Goal: Navigation & Orientation: Find specific page/section

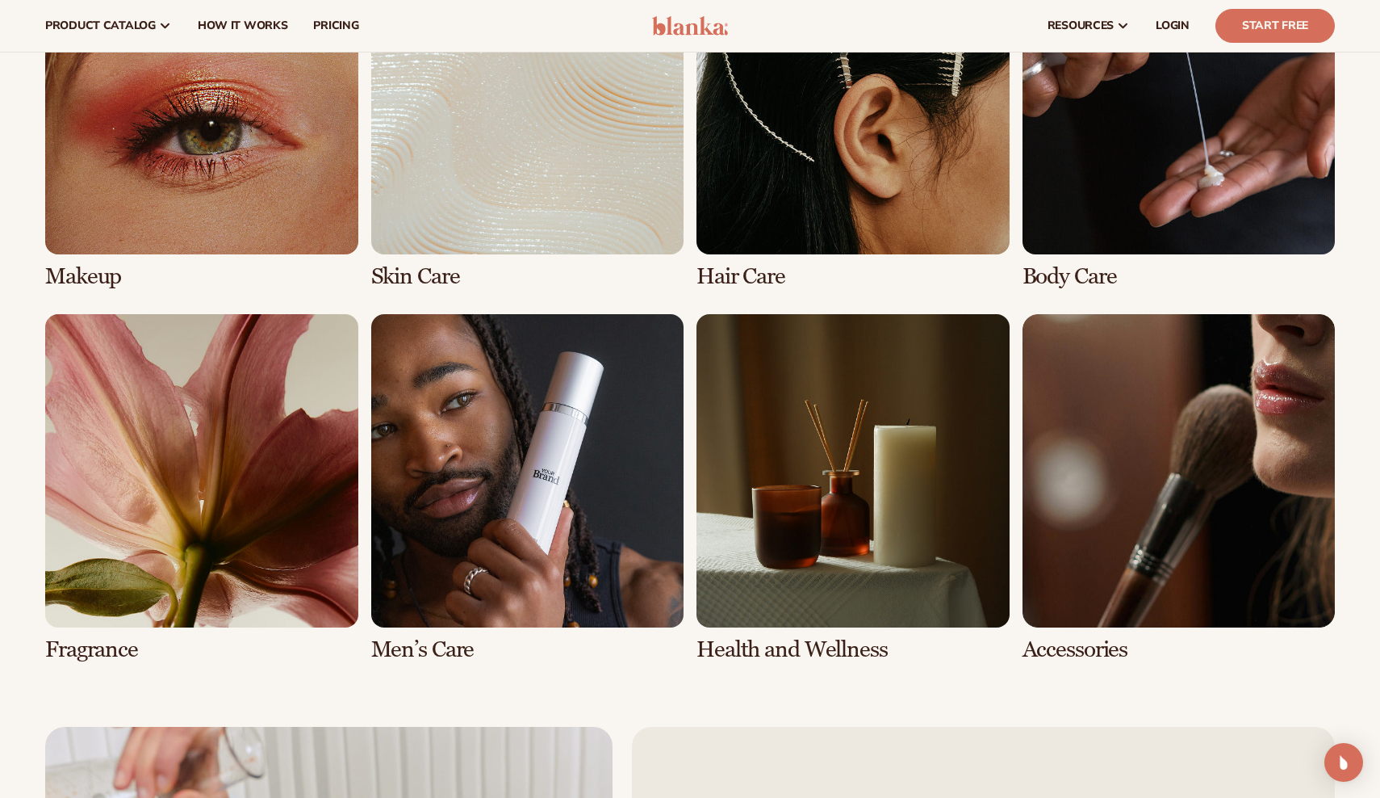
scroll to position [3265, 0]
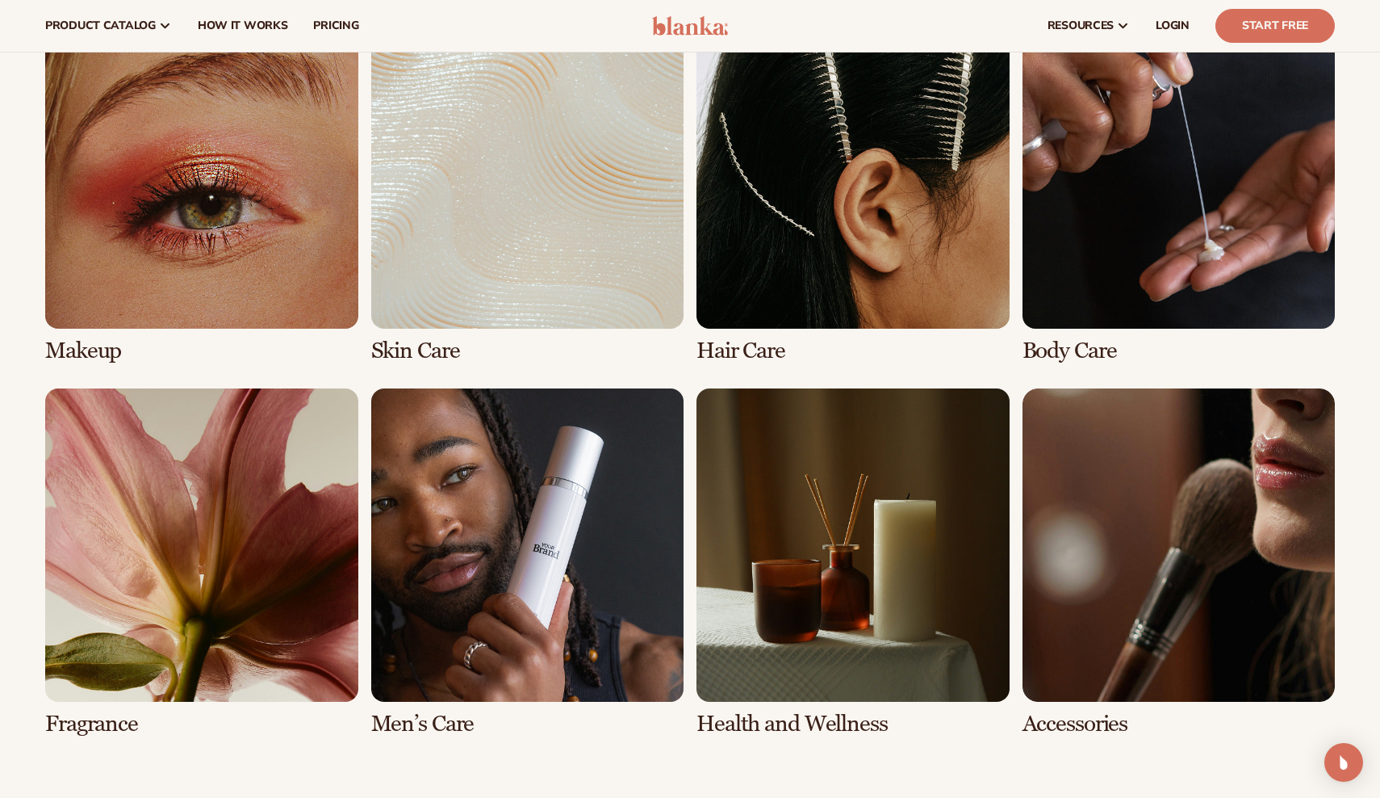
click at [758, 542] on link "7 / 8" at bounding box center [853, 561] width 313 height 347
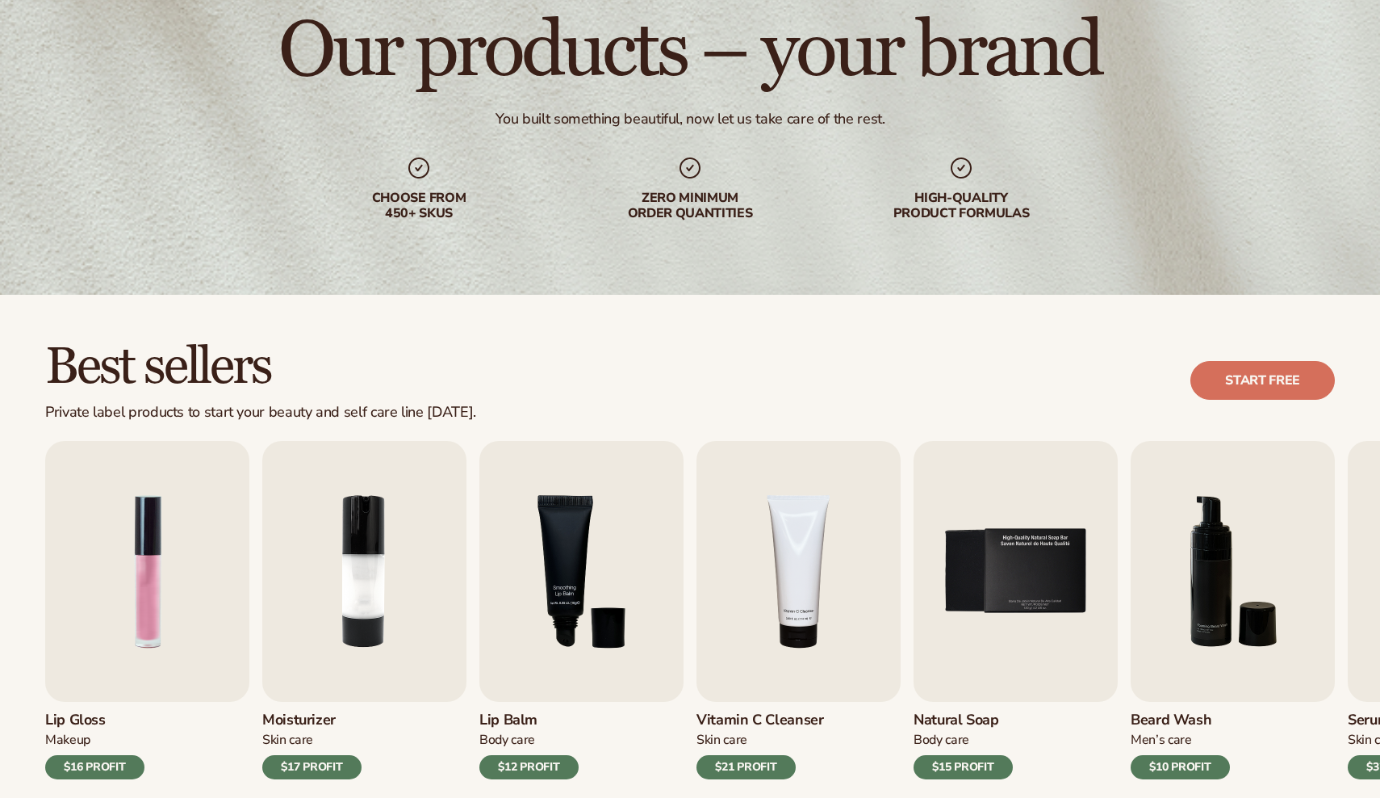
scroll to position [311, 0]
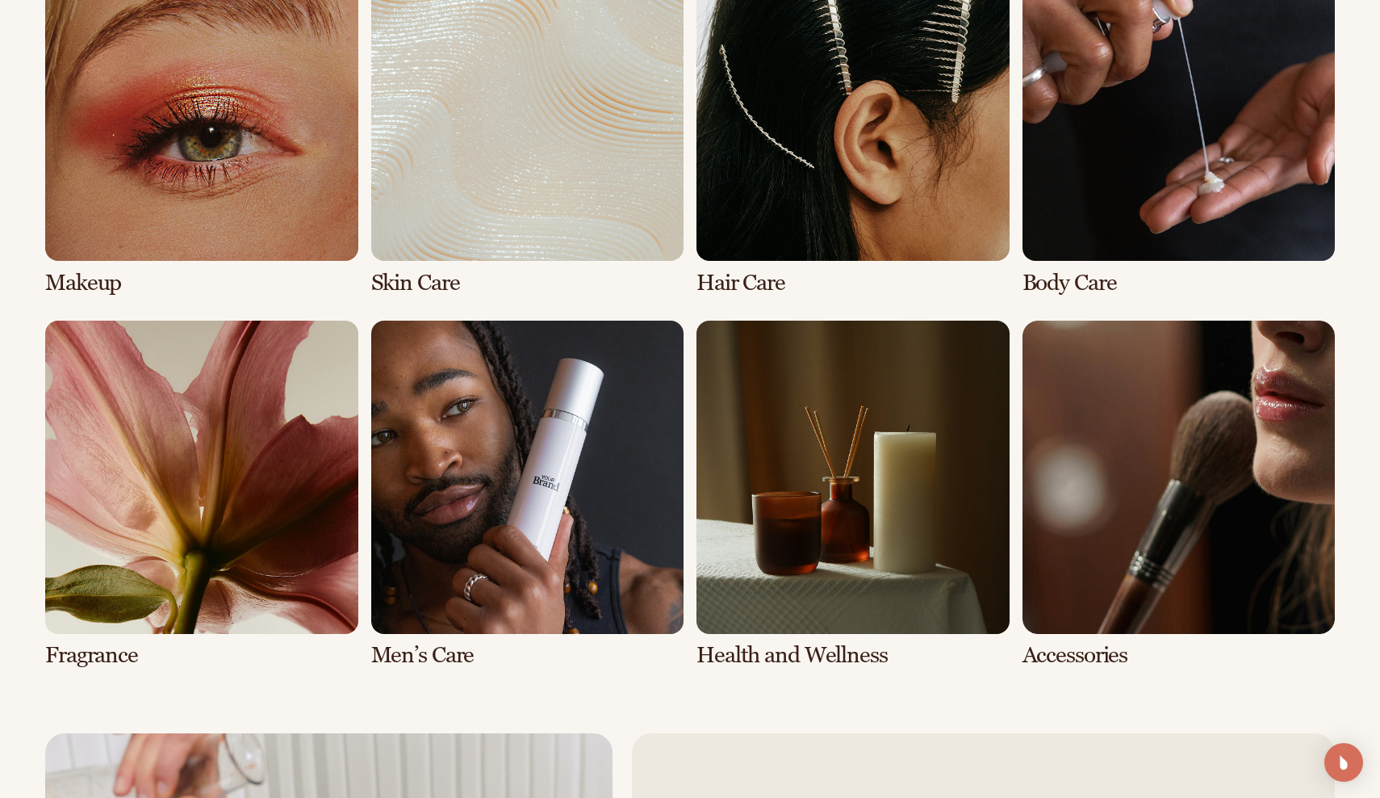
scroll to position [3382, 0]
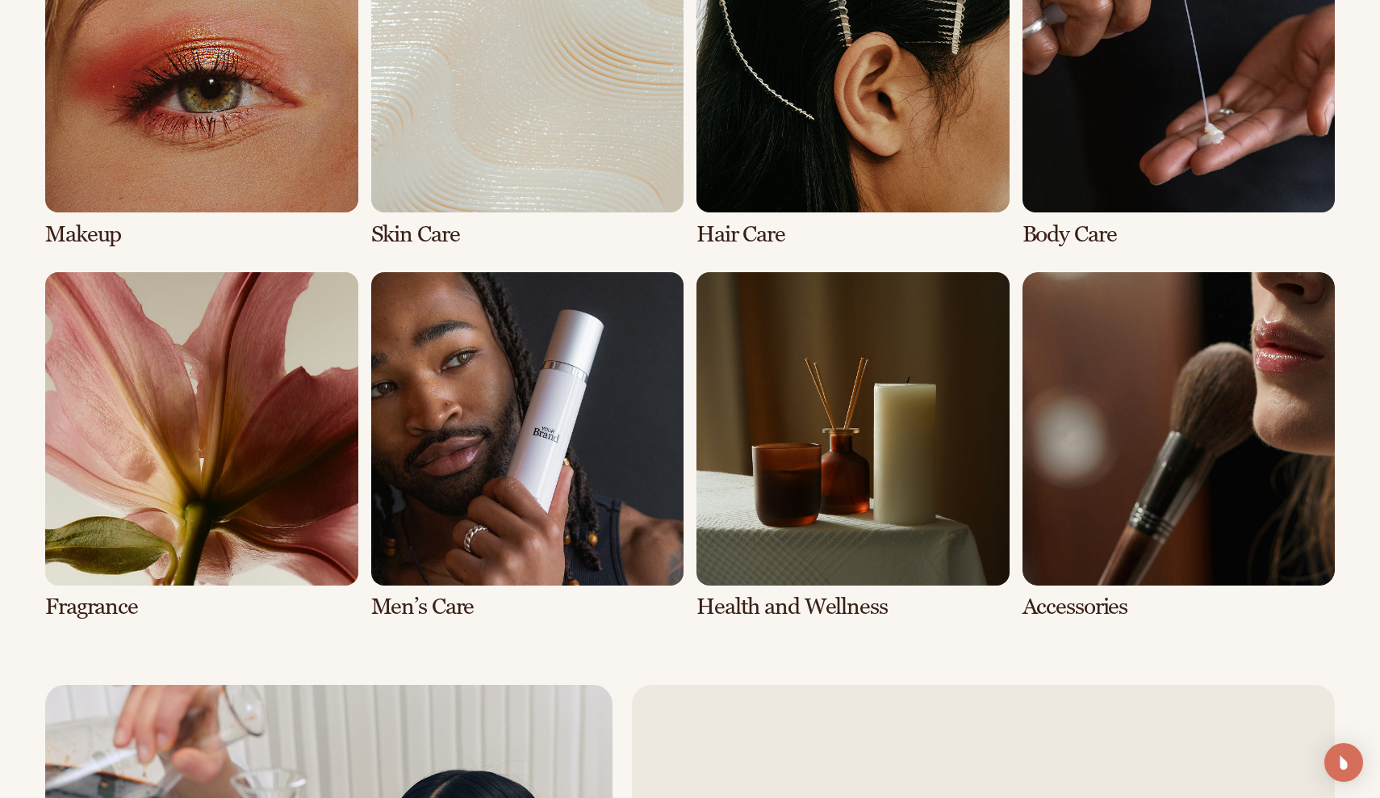
click at [260, 504] on link "5 / 8" at bounding box center [201, 445] width 313 height 347
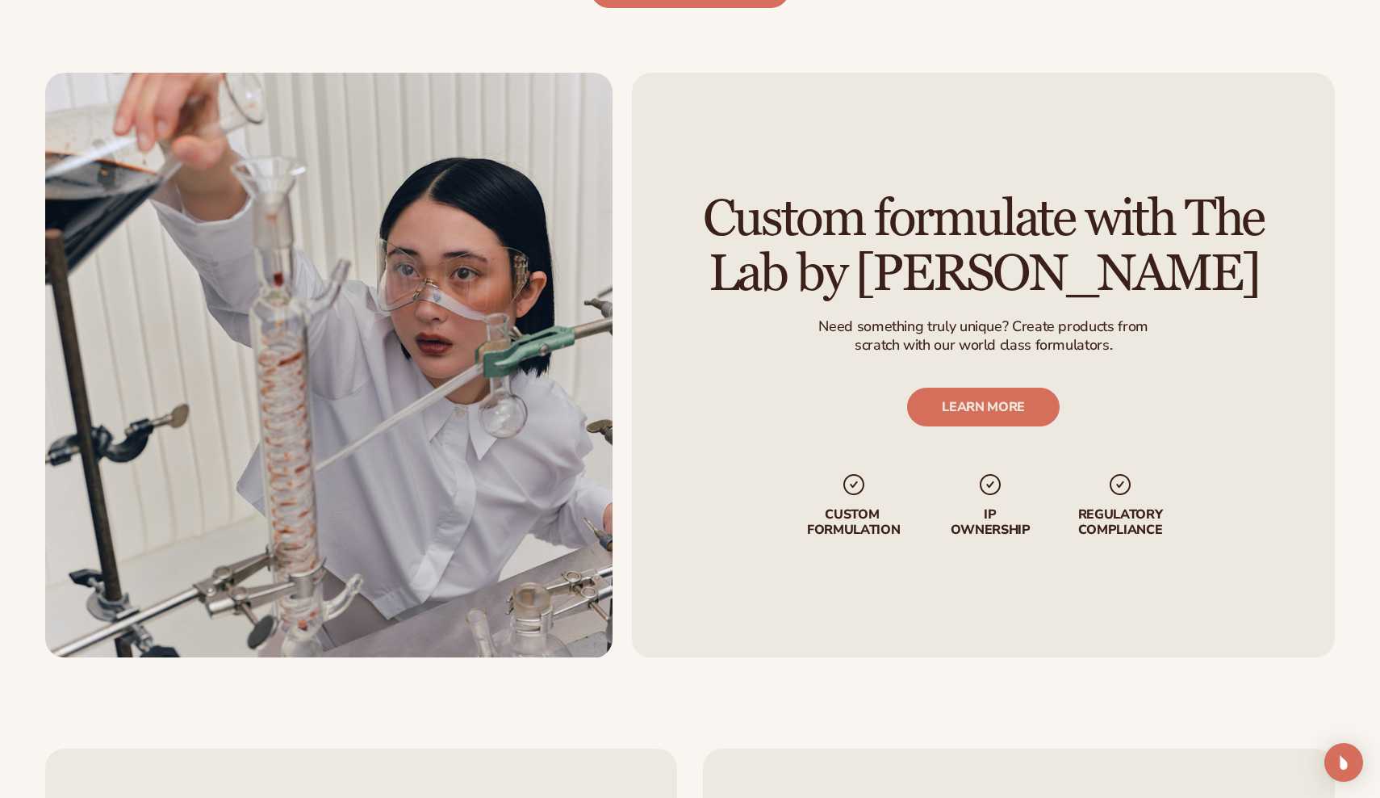
scroll to position [2598, 0]
